Goal: Task Accomplishment & Management: Manage account settings

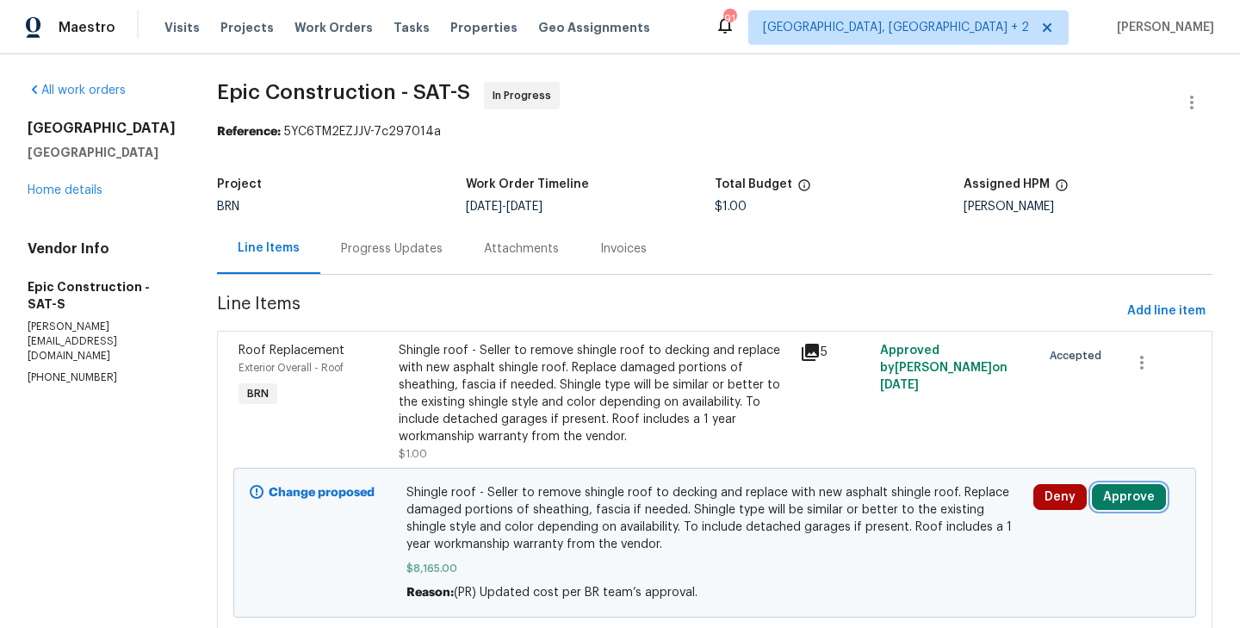
click at [1120, 499] on button "Approve" at bounding box center [1129, 497] width 74 height 26
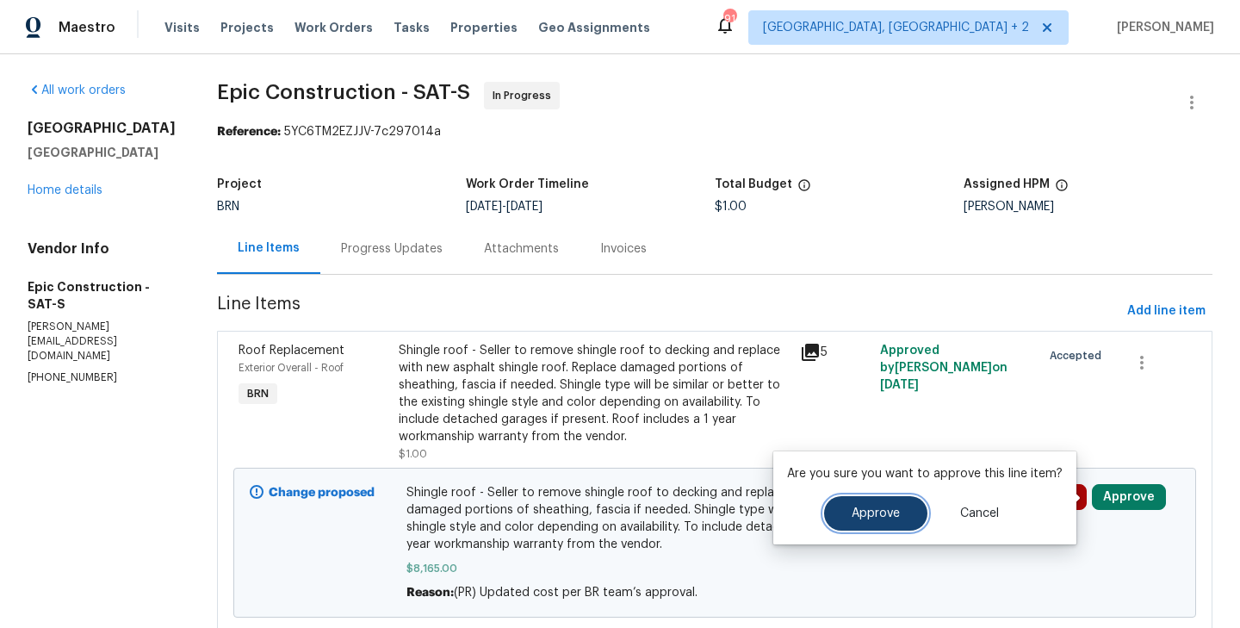
click at [872, 515] on span "Approve" at bounding box center [876, 513] width 48 height 13
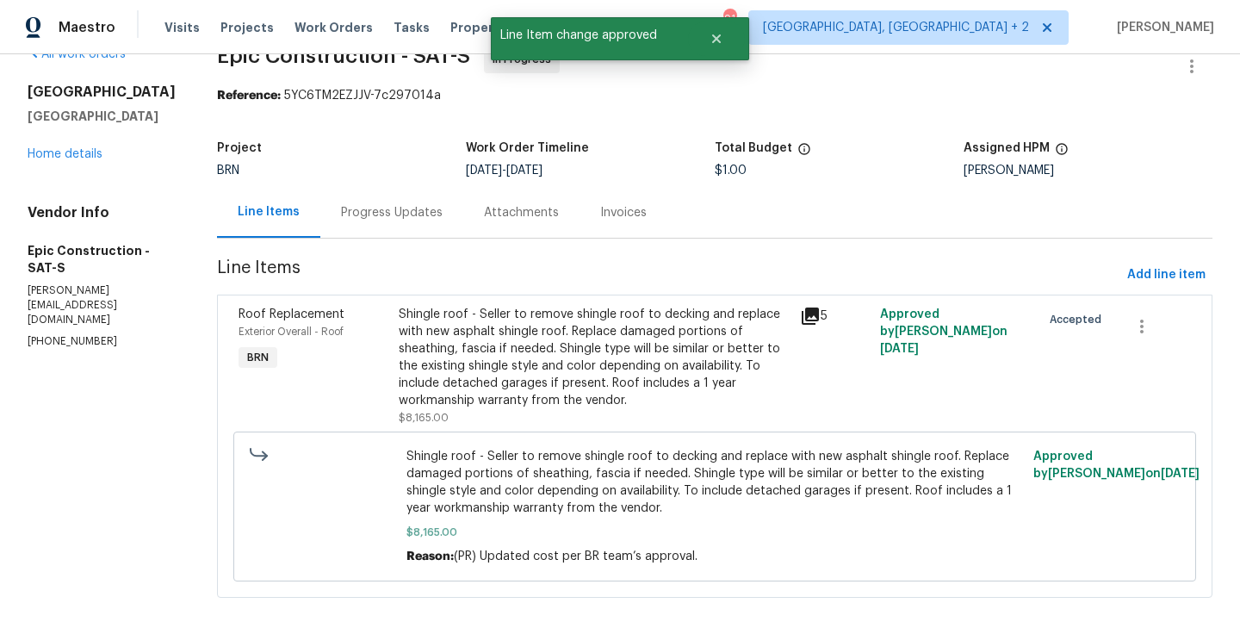
scroll to position [47, 0]
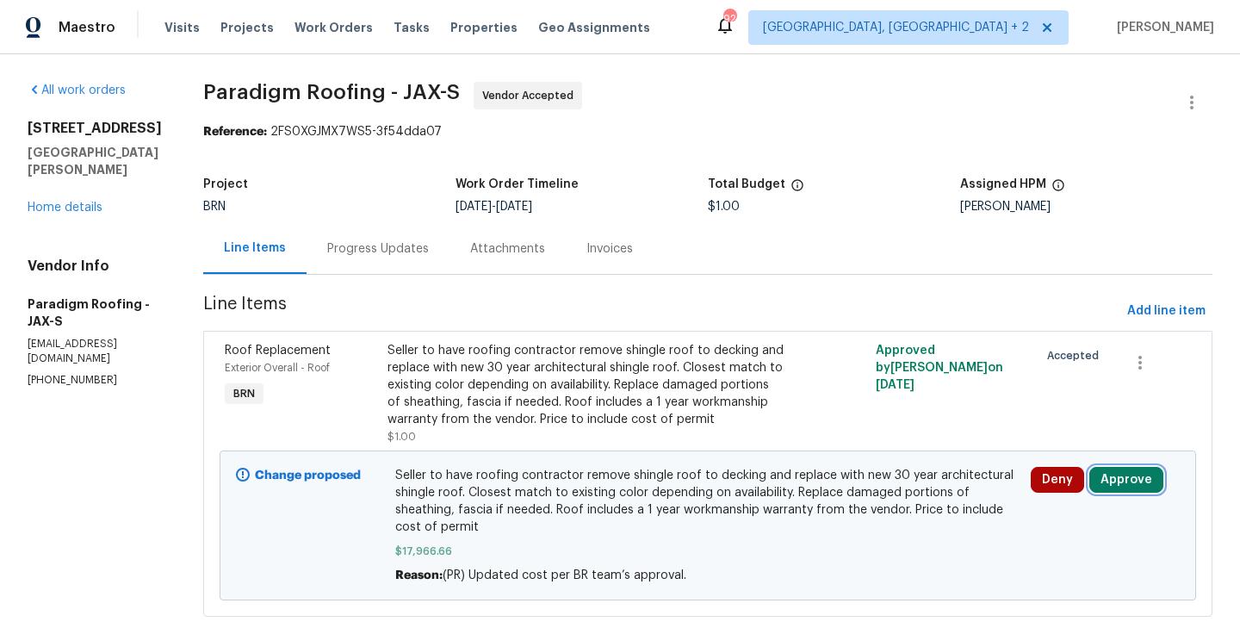
click at [1137, 481] on button "Approve" at bounding box center [1127, 480] width 74 height 26
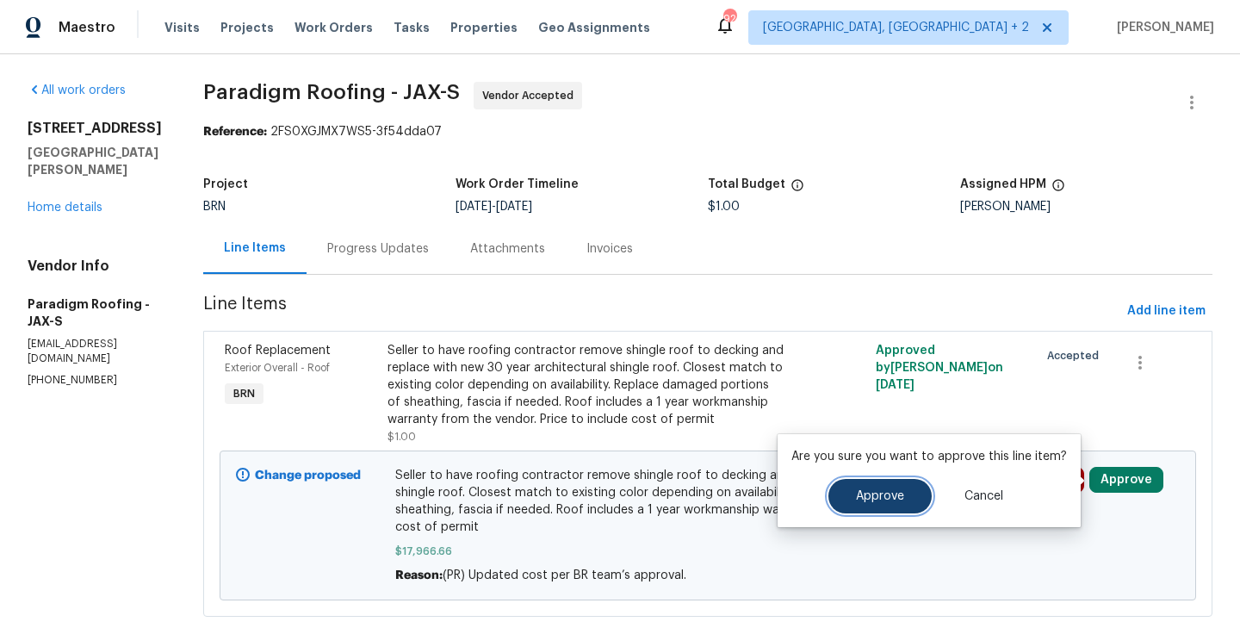
click at [901, 504] on button "Approve" at bounding box center [880, 496] width 103 height 34
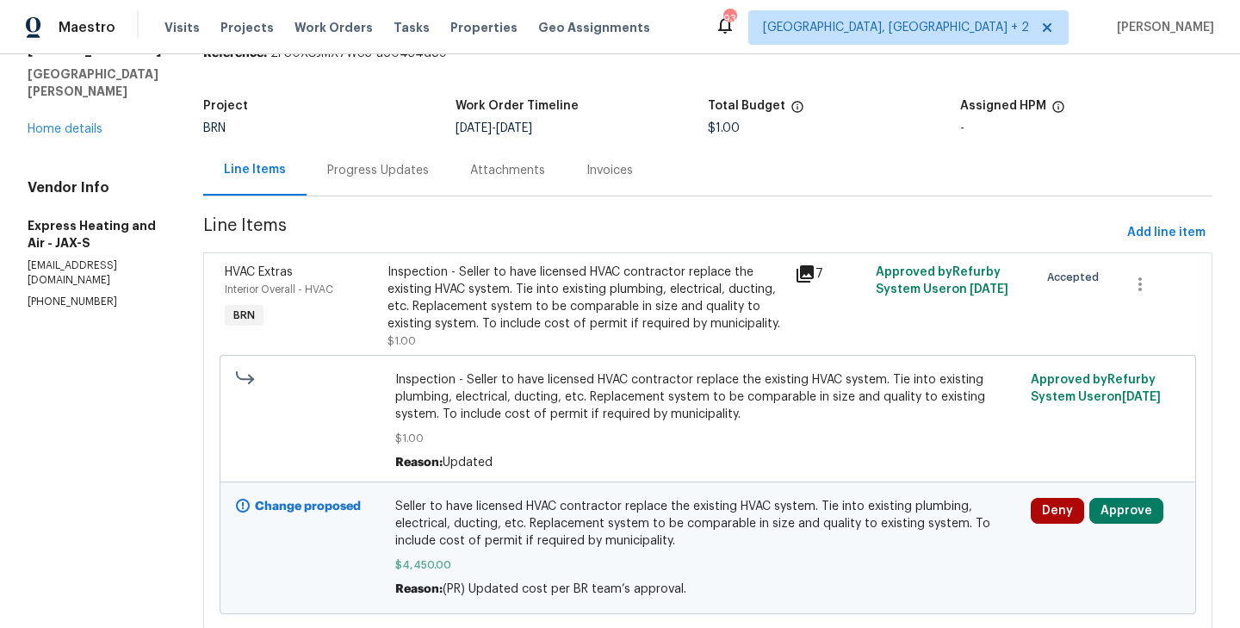
scroll to position [130, 0]
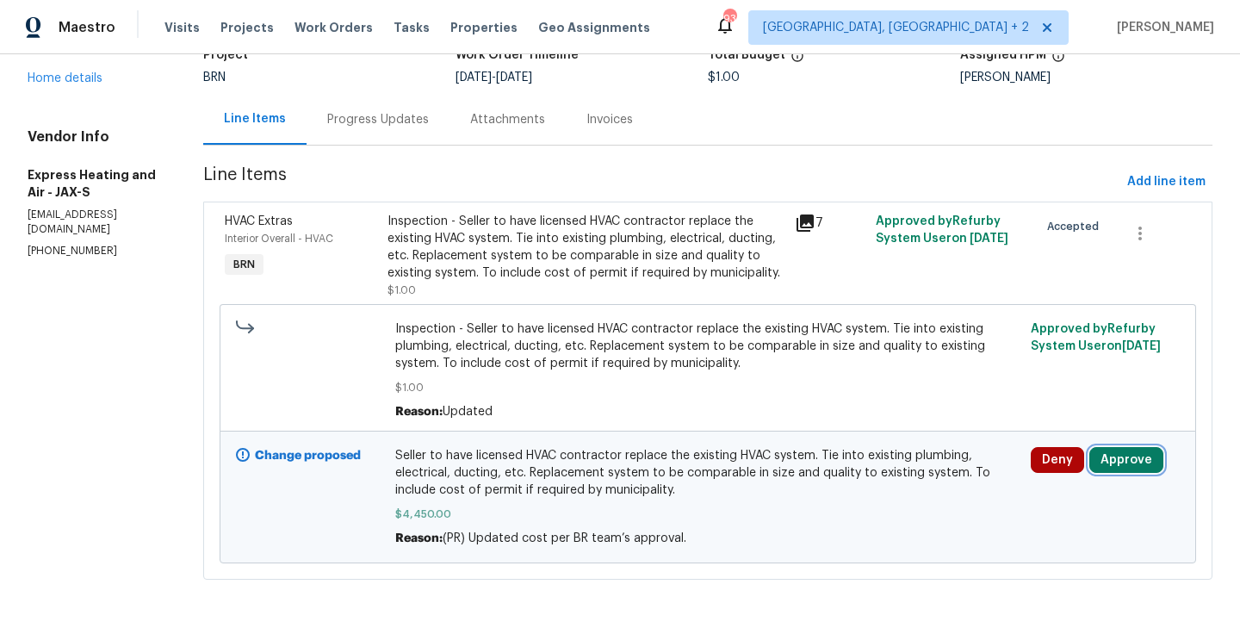
click at [1126, 463] on button "Approve" at bounding box center [1127, 460] width 74 height 26
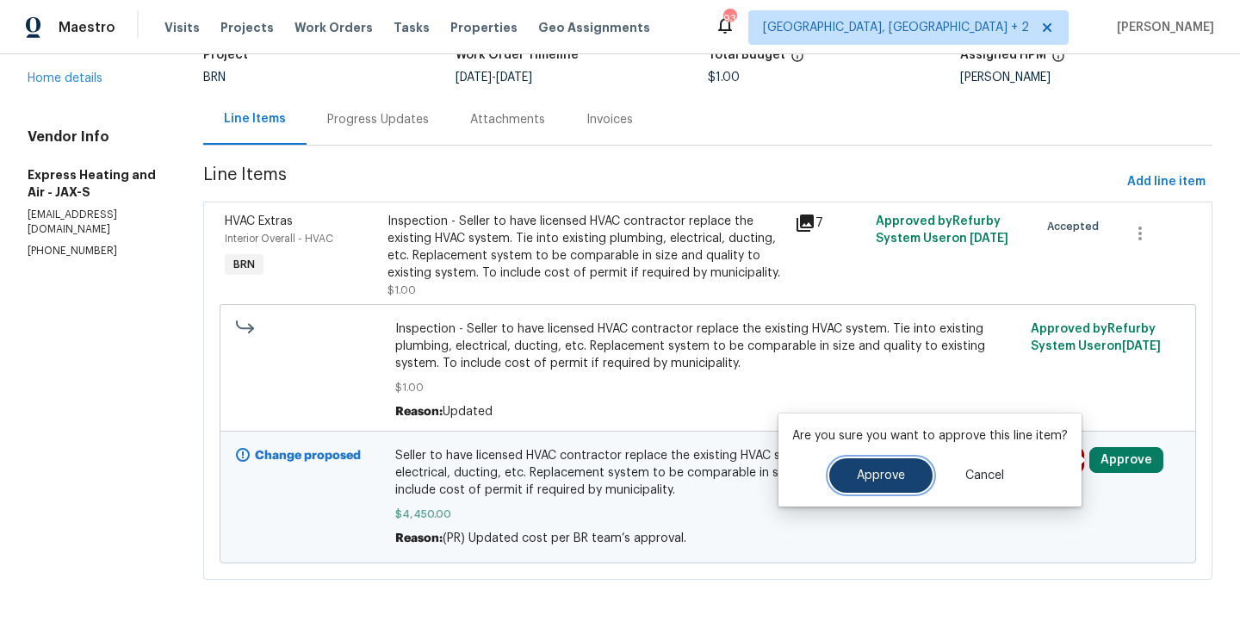
click at [866, 476] on span "Approve" at bounding box center [881, 475] width 48 height 13
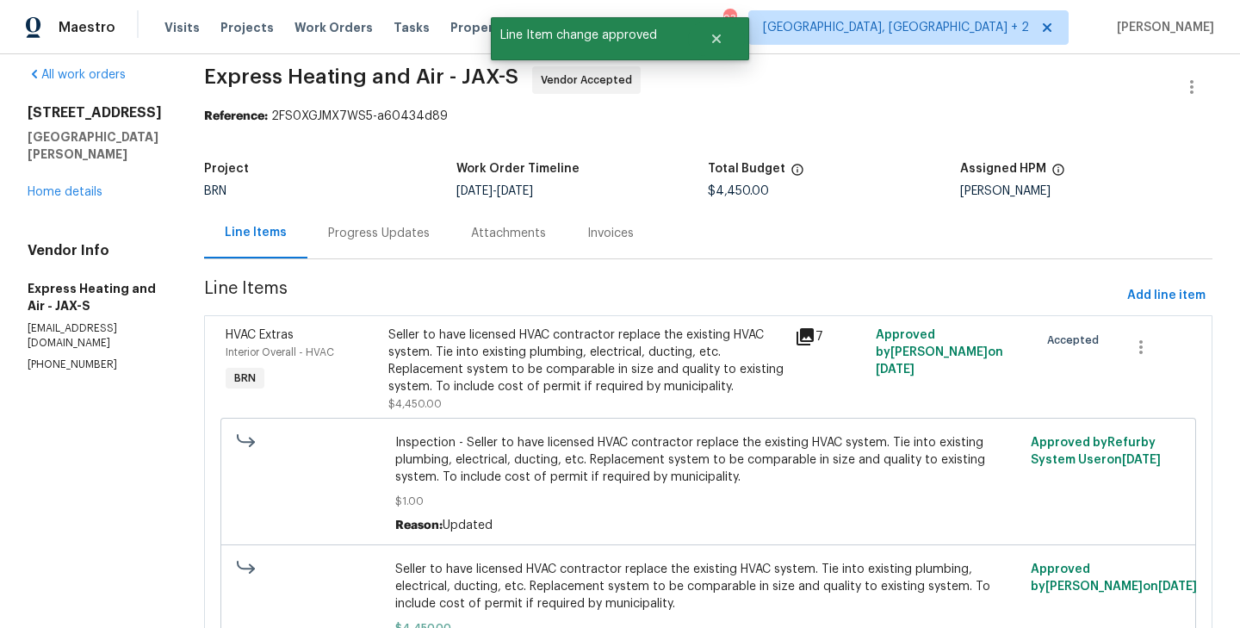
scroll to position [0, 0]
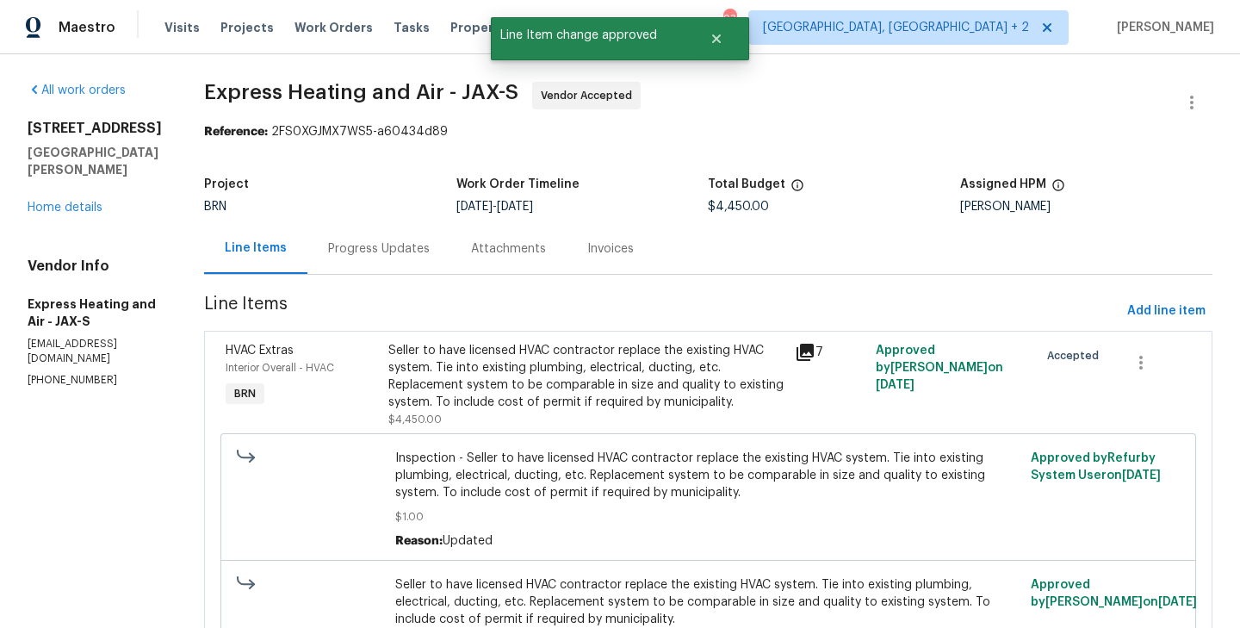
click at [355, 242] on div "Progress Updates" at bounding box center [379, 248] width 102 height 17
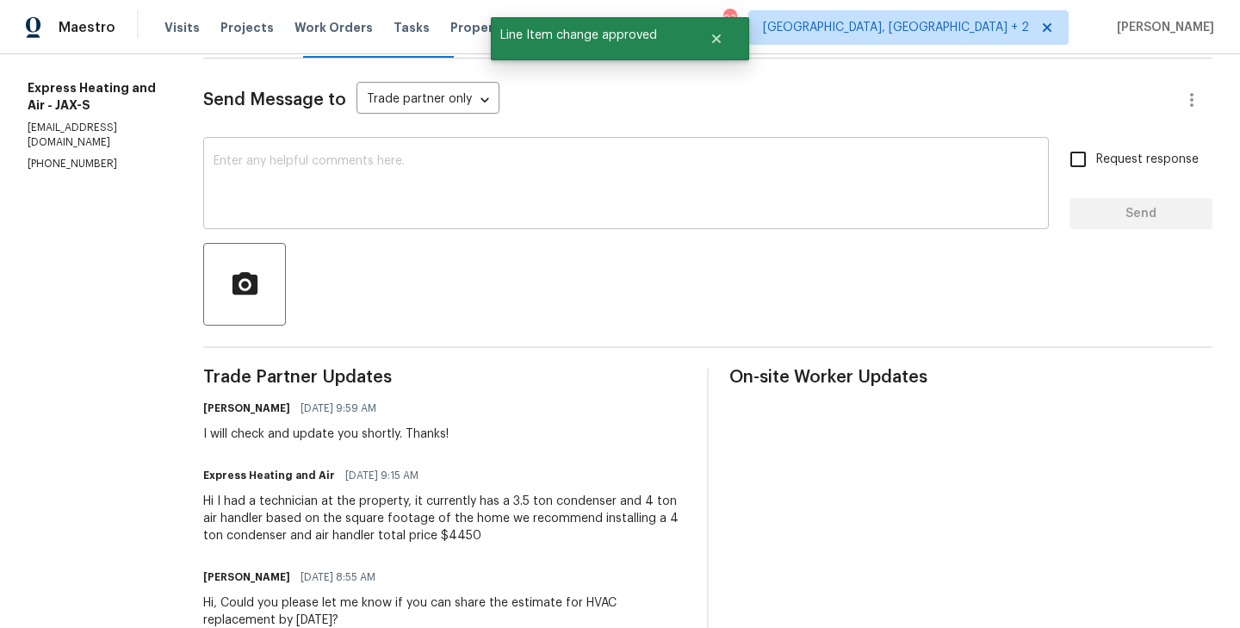
scroll to position [220, 0]
